Goal: Transaction & Acquisition: Purchase product/service

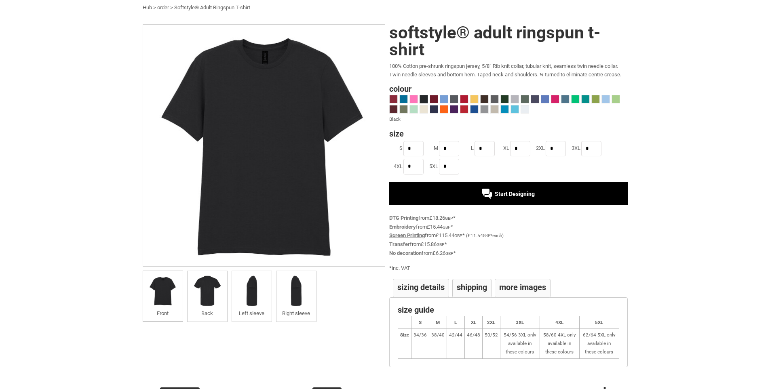
scroll to position [81, 0]
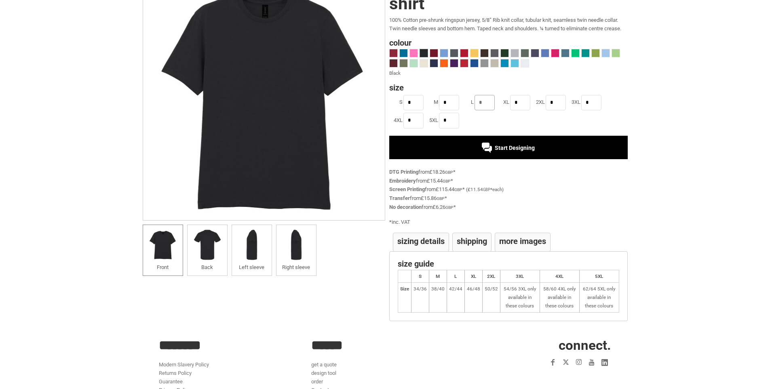
click at [478, 104] on input "*" at bounding box center [484, 102] width 20 height 15
type input "*"
drag, startPoint x: 522, startPoint y: 103, endPoint x: 513, endPoint y: 104, distance: 9.4
click at [513, 103] on input "*" at bounding box center [520, 102] width 20 height 15
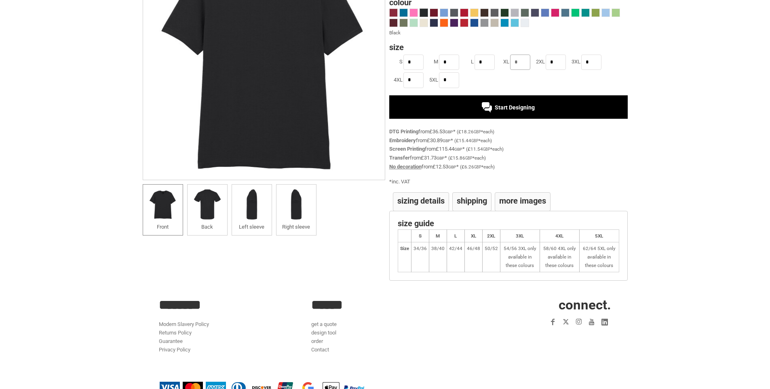
type input "*"
click at [417, 168] on link "No decoration" at bounding box center [405, 167] width 32 height 6
drag, startPoint x: 422, startPoint y: 196, endPoint x: 417, endPoint y: 198, distance: 5.5
click at [421, 197] on h4 "Sizing Details" at bounding box center [420, 201] width 47 height 8
click at [402, 147] on link "Screen Printing" at bounding box center [407, 149] width 36 height 6
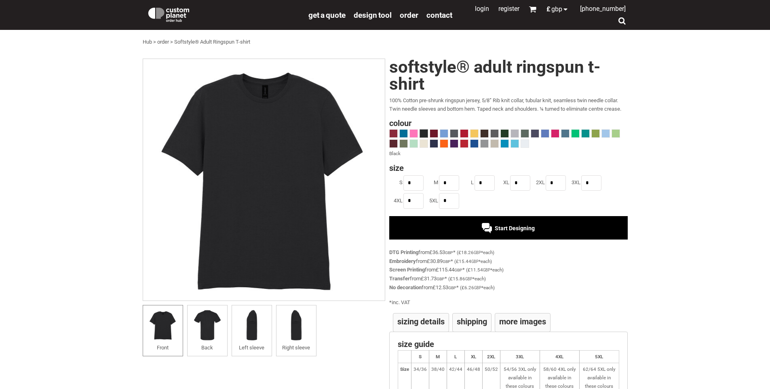
scroll to position [0, 0]
